Goal: Understand process/instructions

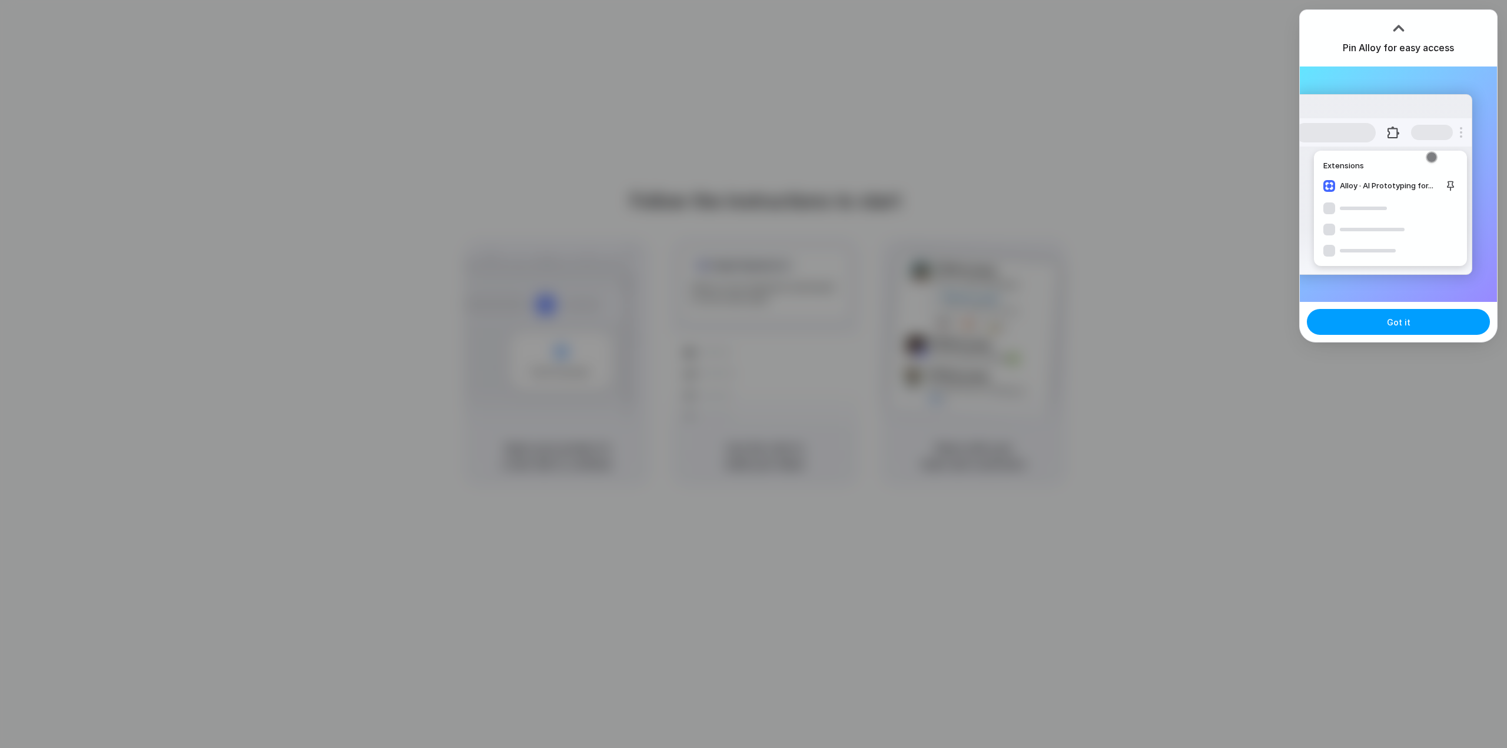
click at [1422, 315] on button "Got it" at bounding box center [1398, 322] width 183 height 26
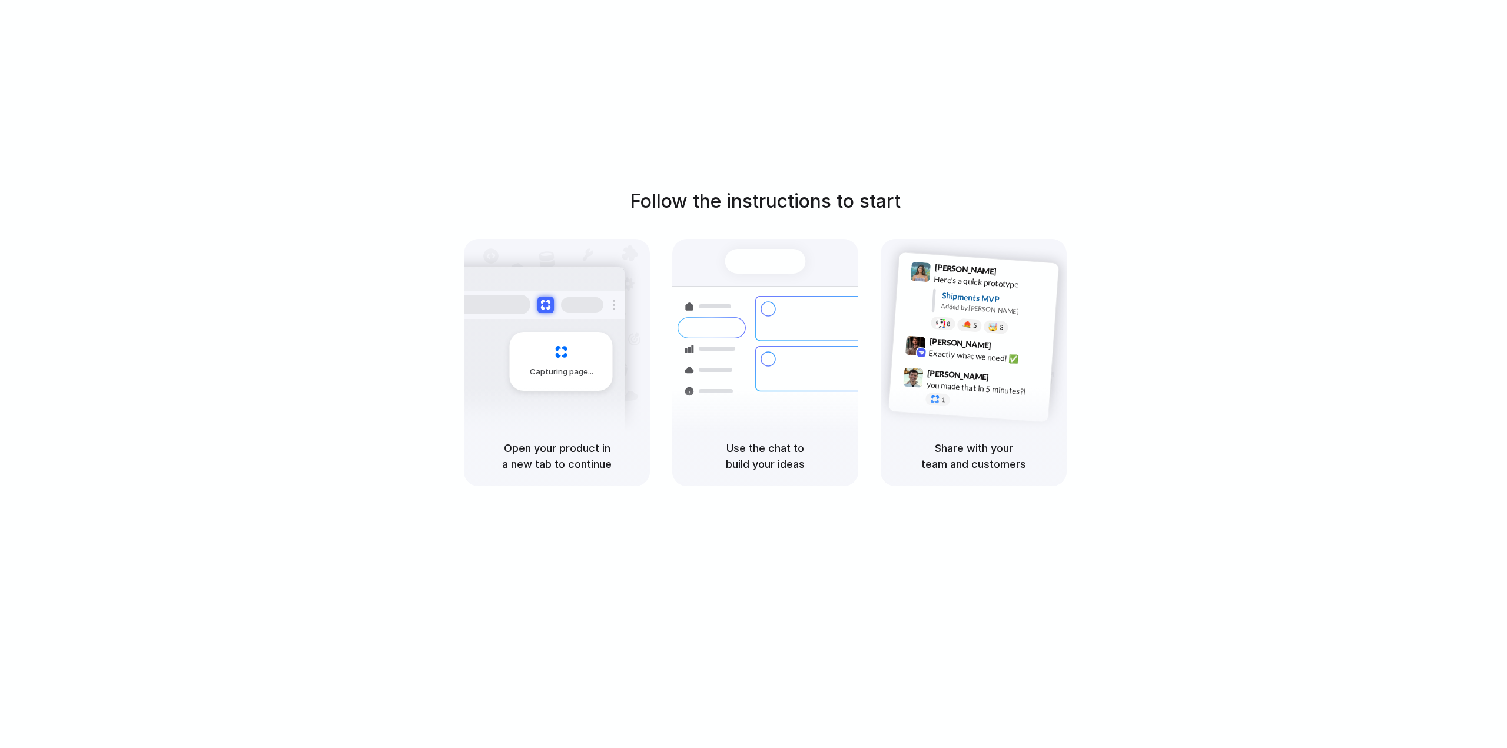
click at [1113, 507] on div "Follow the instructions to start Capturing page Open your product in a new tab …" at bounding box center [765, 386] width 1531 height 772
drag, startPoint x: 739, startPoint y: 354, endPoint x: 753, endPoint y: 362, distance: 16.1
click at [740, 354] on div at bounding box center [712, 349] width 68 height 21
click at [780, 434] on div "Use the chat to build your ideas" at bounding box center [765, 456] width 186 height 60
click at [1349, 56] on div "Follow the instructions to start Capturing page Open your product in a new tab …" at bounding box center [765, 386] width 1531 height 772
